Goal: Task Accomplishment & Management: Manage account settings

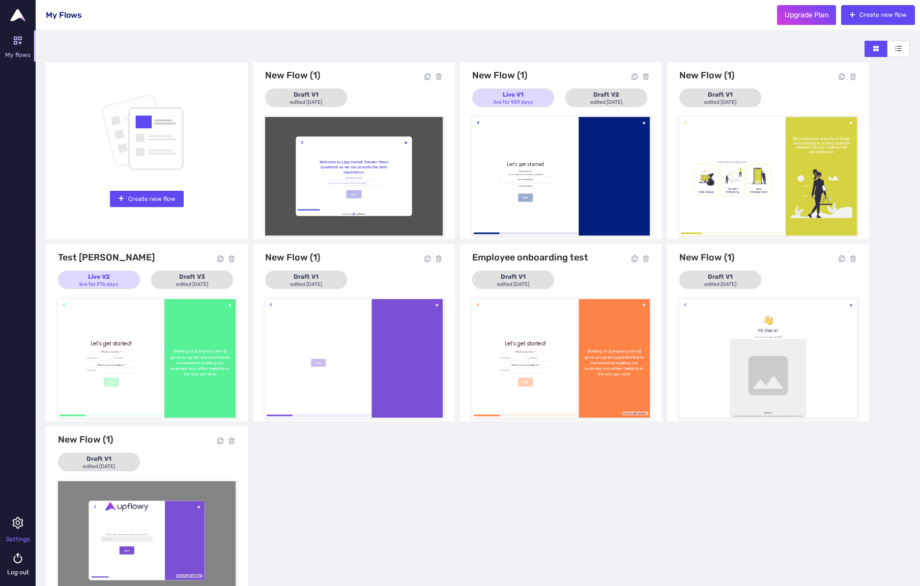
click at [21, 521] on icon at bounding box center [18, 535] width 36 height 36
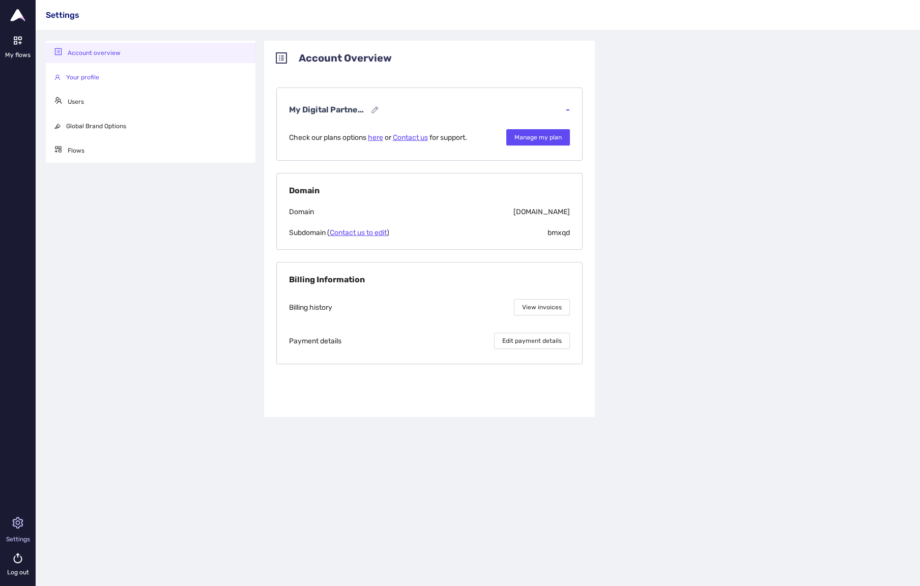
click at [80, 74] on span "Your profile" at bounding box center [82, 77] width 33 height 7
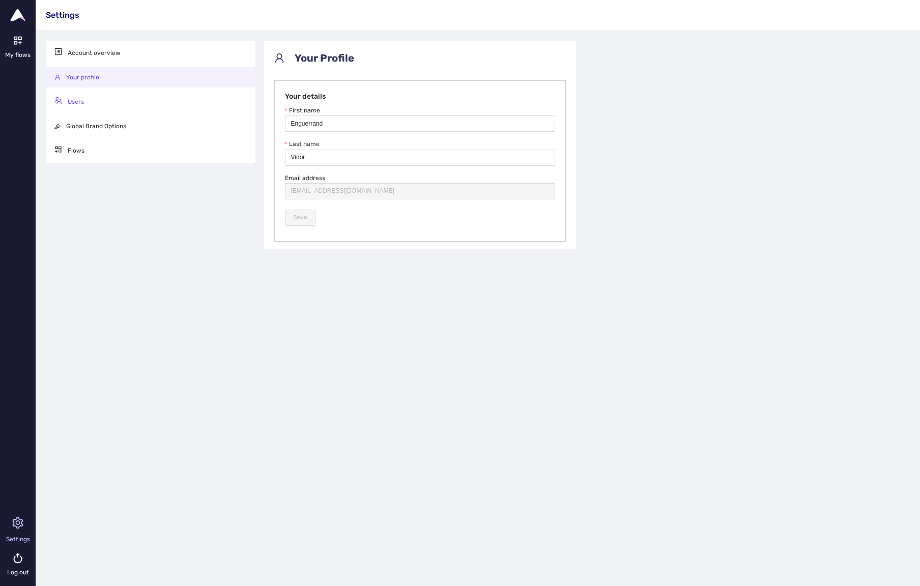
click at [74, 94] on li "Users" at bounding box center [151, 102] width 210 height 20
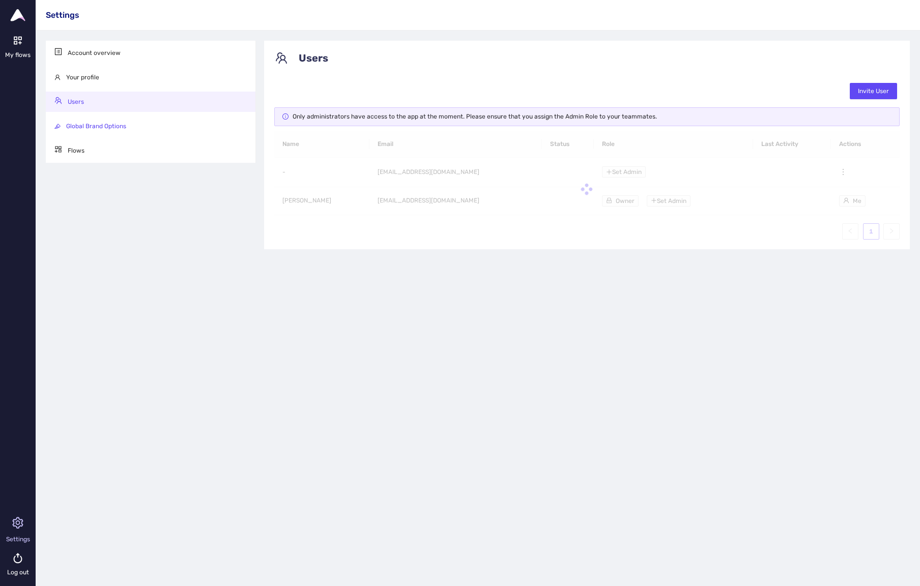
click at [75, 121] on li "Global Brand Options" at bounding box center [151, 126] width 210 height 20
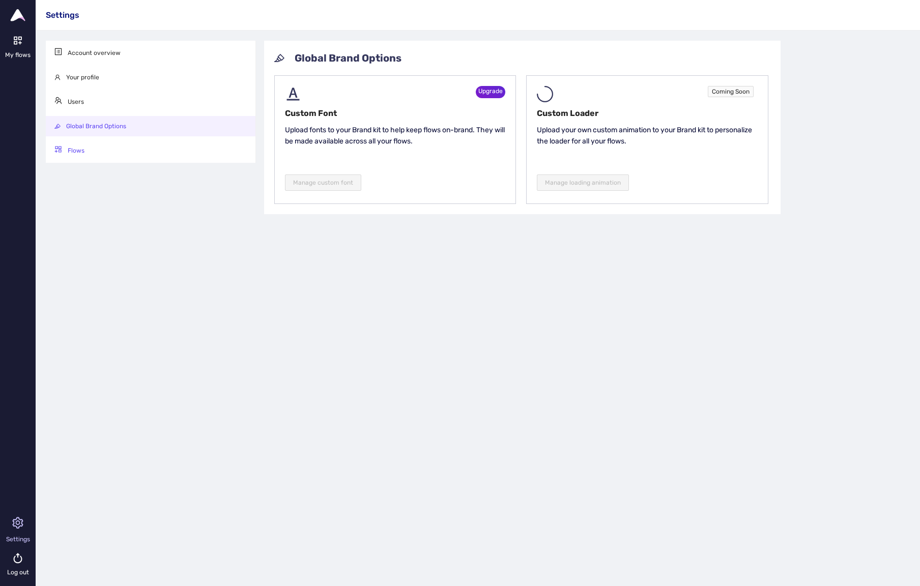
click at [73, 151] on span "Flows" at bounding box center [76, 150] width 17 height 7
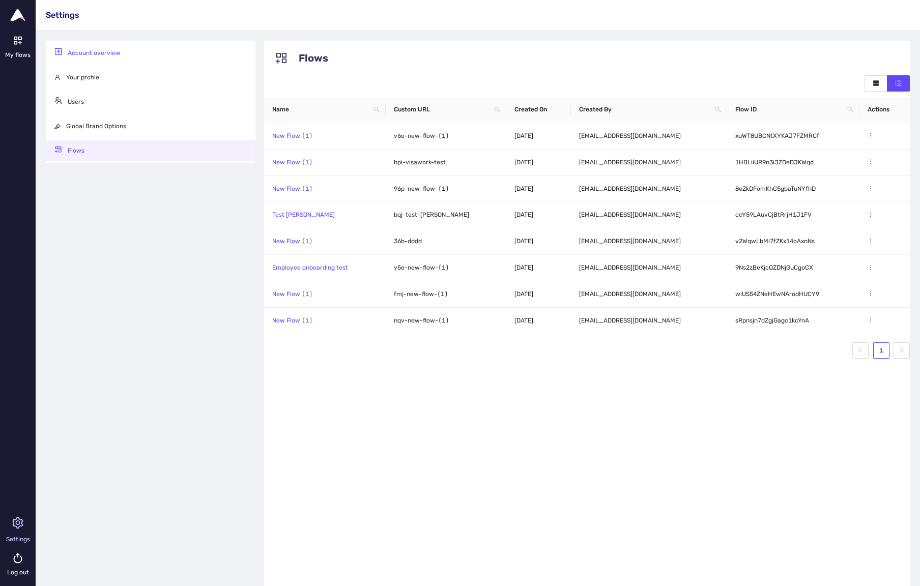
click at [66, 55] on li "Account overview" at bounding box center [151, 53] width 210 height 20
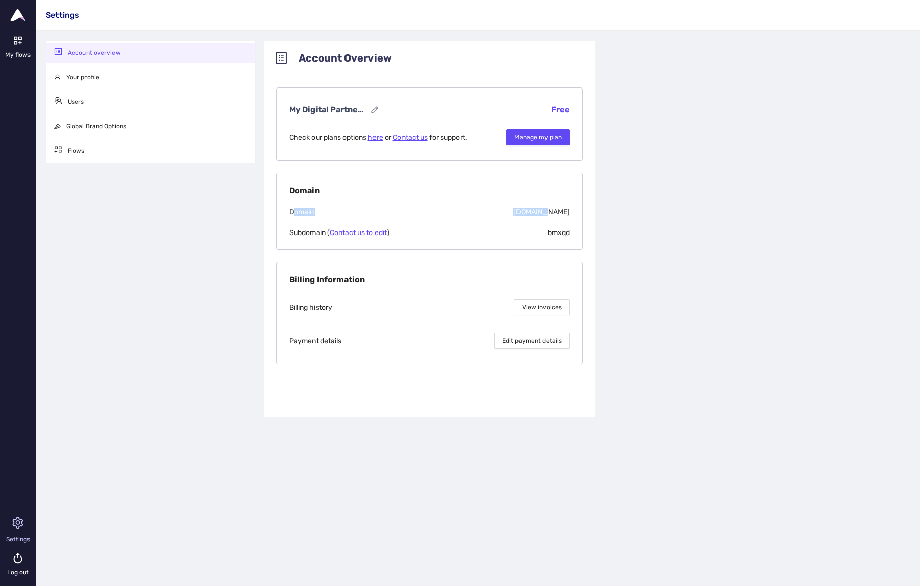
drag, startPoint x: 297, startPoint y: 211, endPoint x: 566, endPoint y: 211, distance: 269.1
click at [566, 211] on div "Domain [DOMAIN_NAME]" at bounding box center [429, 212] width 281 height 9
click at [566, 211] on span "[DOMAIN_NAME]" at bounding box center [523, 212] width 94 height 9
click at [539, 303] on span "View invoices" at bounding box center [542, 308] width 40 height 10
click at [531, 133] on span "Manage my plan" at bounding box center [537, 138] width 47 height 10
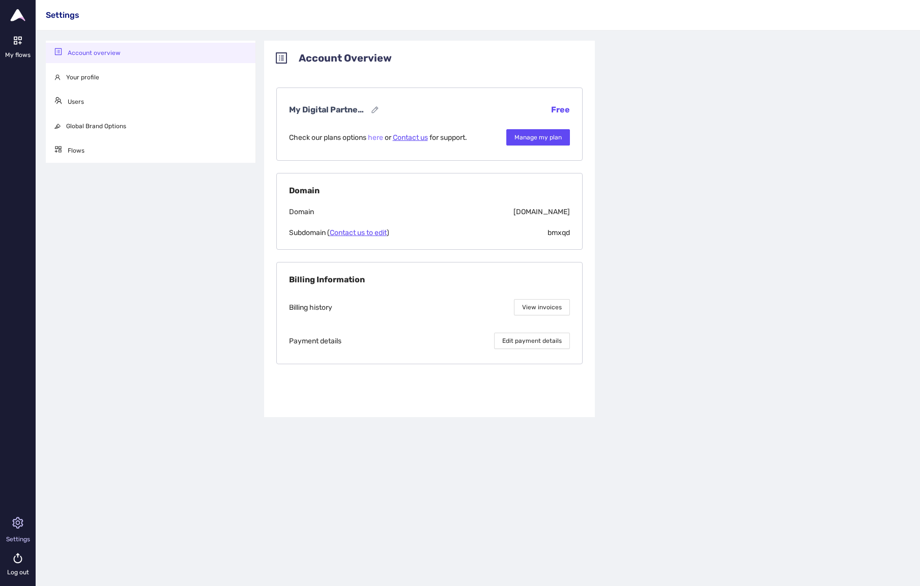
click at [374, 139] on link "here" at bounding box center [375, 137] width 15 height 9
click at [93, 94] on li "Users" at bounding box center [151, 102] width 210 height 20
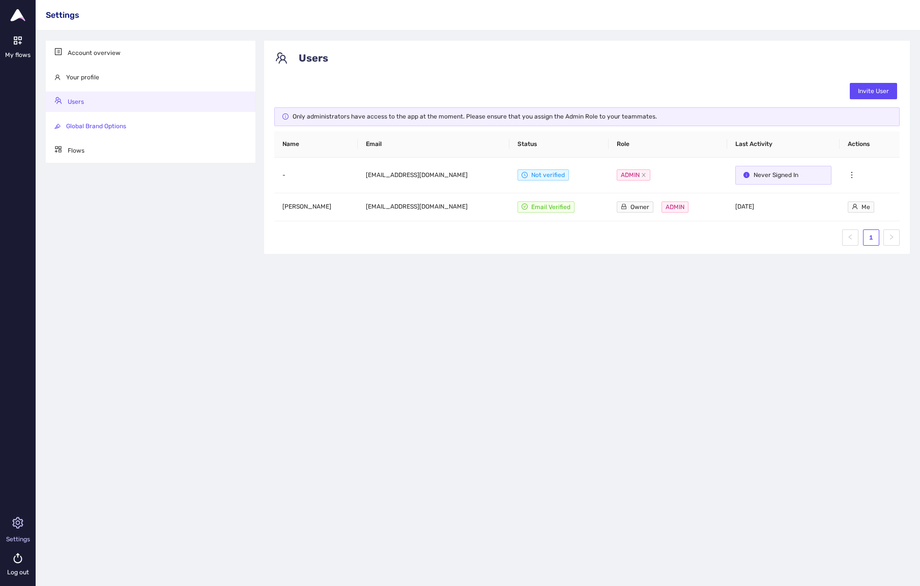
click at [104, 129] on span "Global Brand Options" at bounding box center [96, 126] width 60 height 7
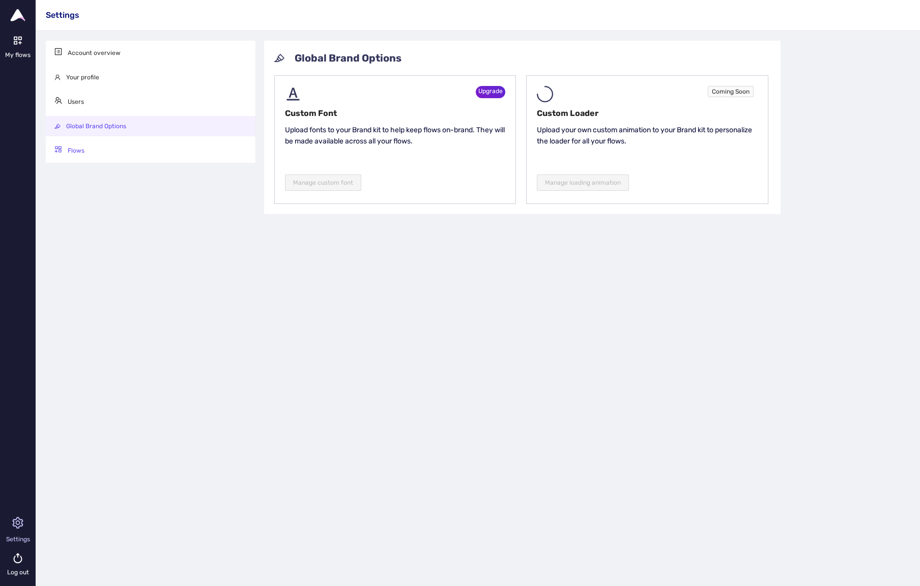
click at [98, 150] on li "Flows" at bounding box center [151, 150] width 210 height 20
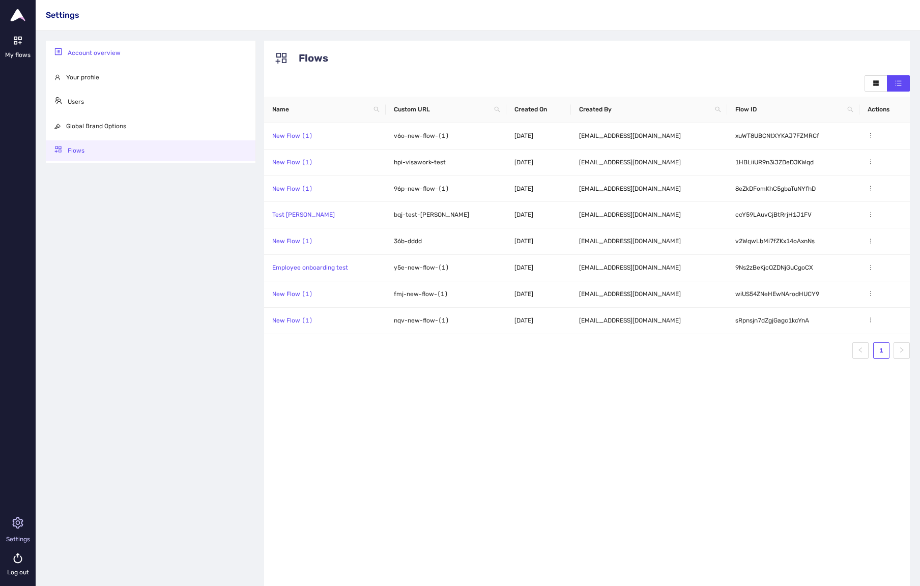
click at [103, 54] on span "Account overview" at bounding box center [94, 52] width 53 height 7
